Goal: Book appointment/travel/reservation

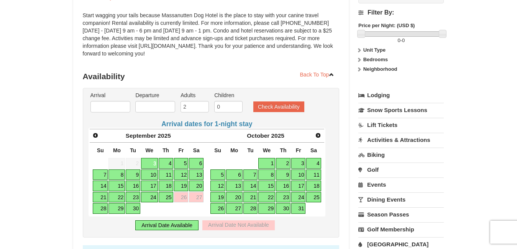
scroll to position [103, 0]
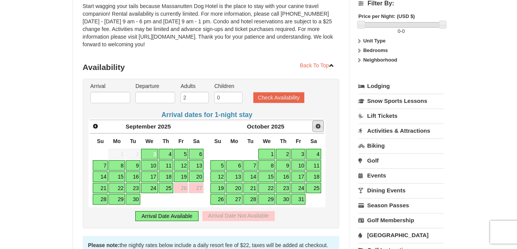
click at [317, 123] on link "Next" at bounding box center [317, 126] width 11 height 11
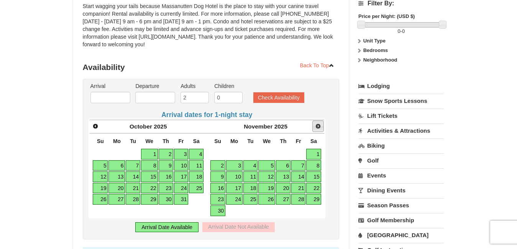
click at [317, 123] on link "Next" at bounding box center [317, 126] width 11 height 11
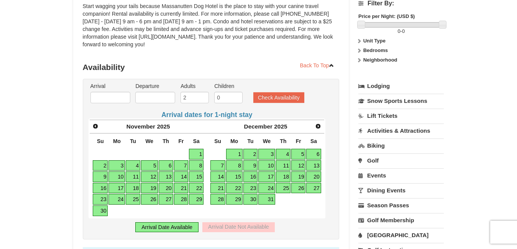
click at [314, 177] on link "20" at bounding box center [313, 177] width 15 height 11
type input "[DATE]"
click at [256, 187] on link "23" at bounding box center [250, 188] width 15 height 11
type input "[DATE]"
click at [271, 101] on button "Check Availability" at bounding box center [278, 97] width 51 height 11
